Goal: Check status: Check status

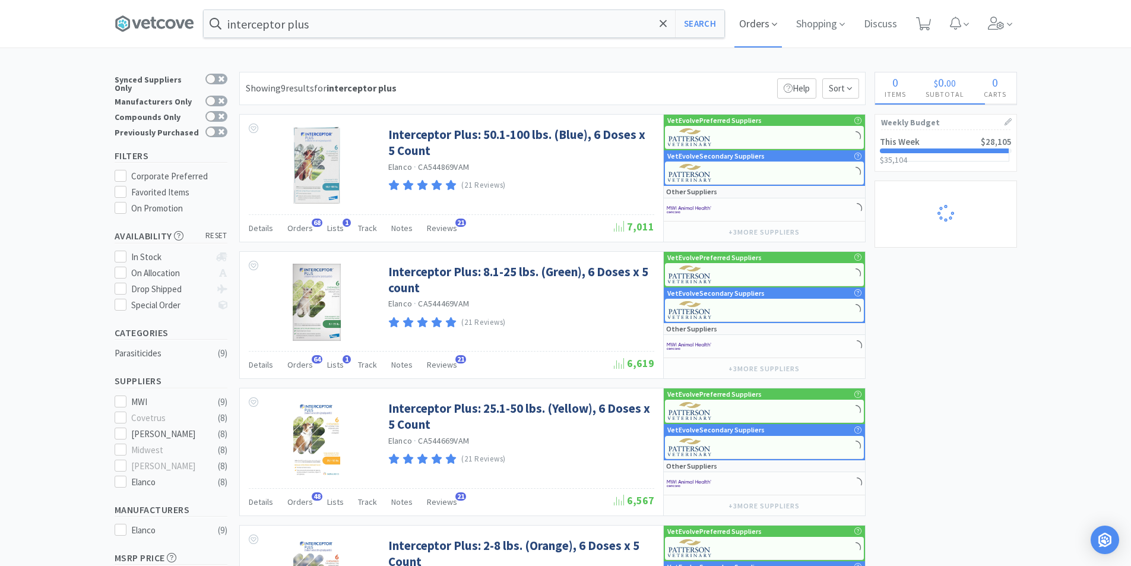
click at [766, 24] on span "Orders" at bounding box center [757, 23] width 47 height 47
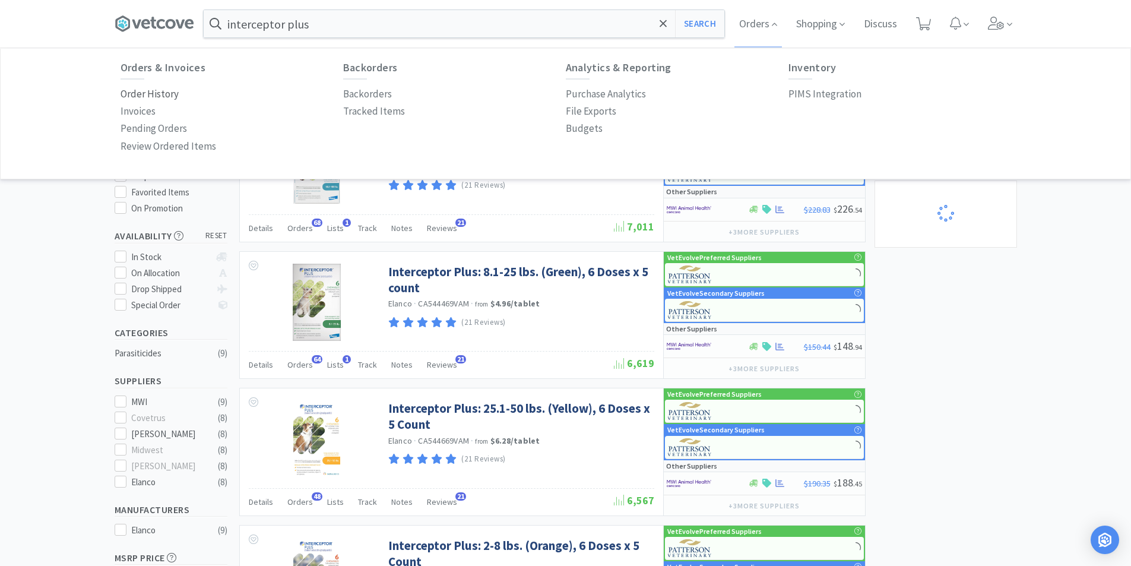
click at [160, 91] on p "Order History" at bounding box center [149, 94] width 58 height 16
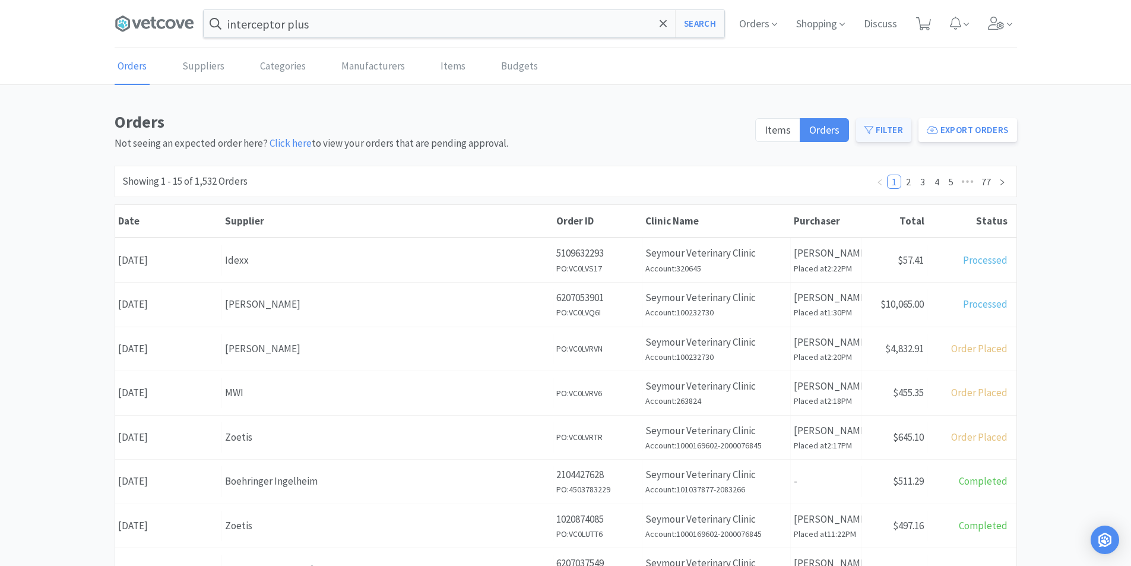
click at [879, 133] on button "Filter" at bounding box center [883, 130] width 55 height 24
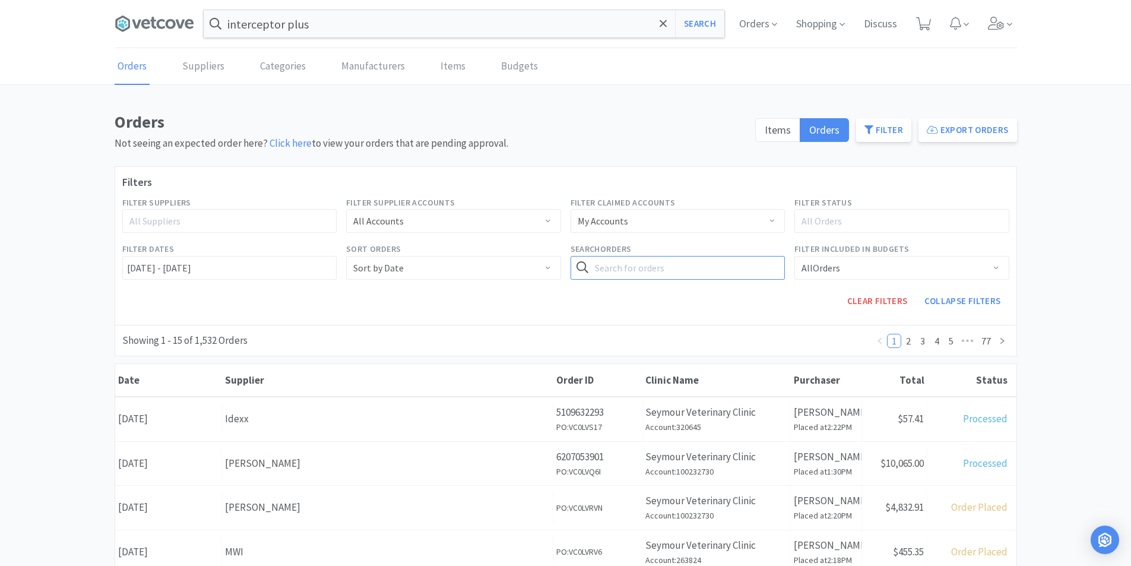
click at [612, 269] on input "text" at bounding box center [677, 268] width 215 height 24
paste input "Epakitin 60gm"
type input "Epakitin 60gm"
click at [760, 263] on button "Search" at bounding box center [760, 268] width 49 height 24
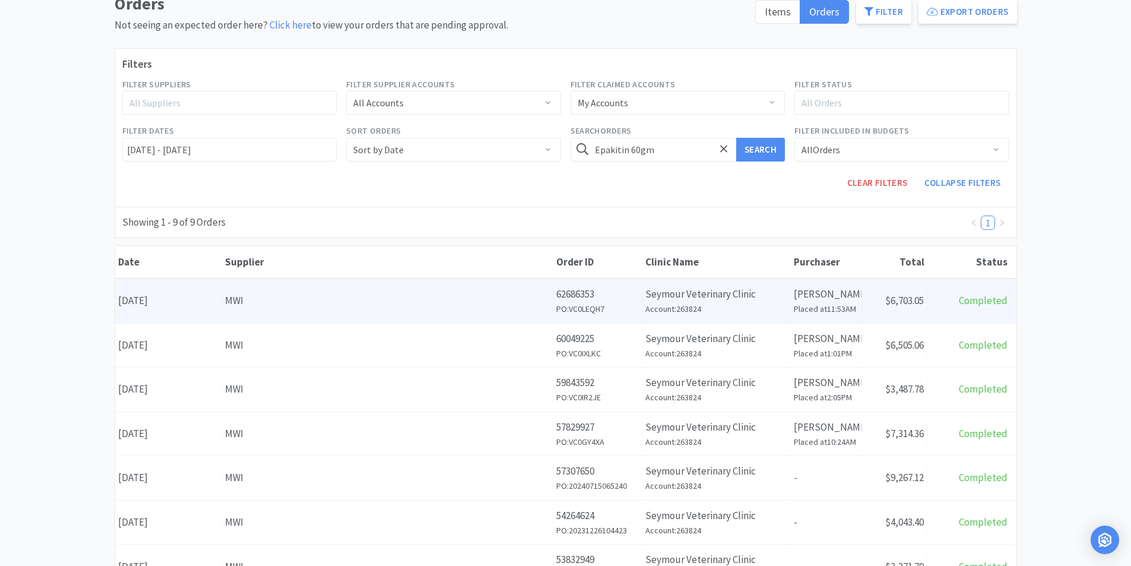
scroll to position [119, 0]
